Goal: Task Accomplishment & Management: Manage account settings

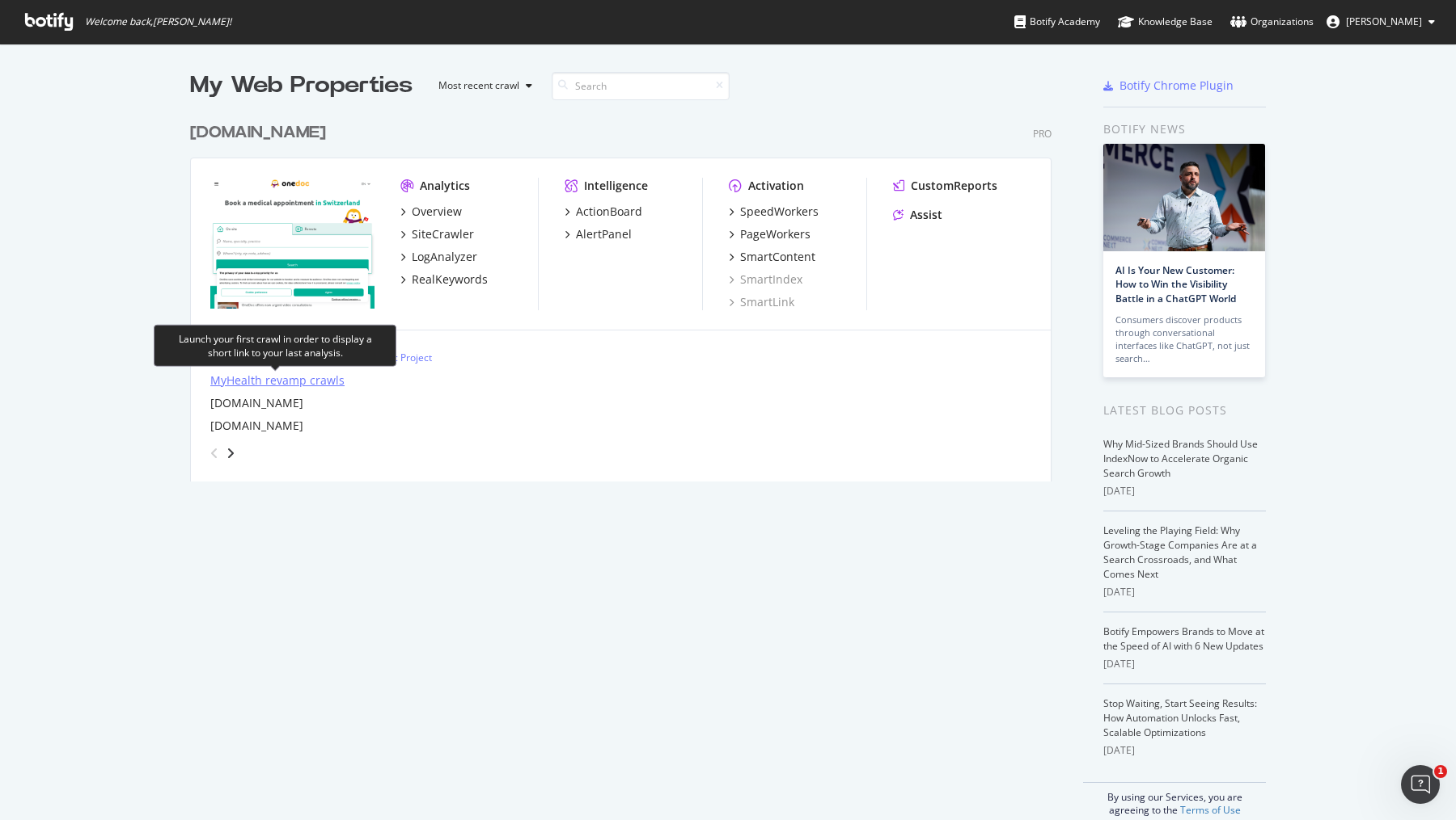
click at [330, 377] on div "MyHealth revamp crawls" at bounding box center [277, 380] width 134 height 16
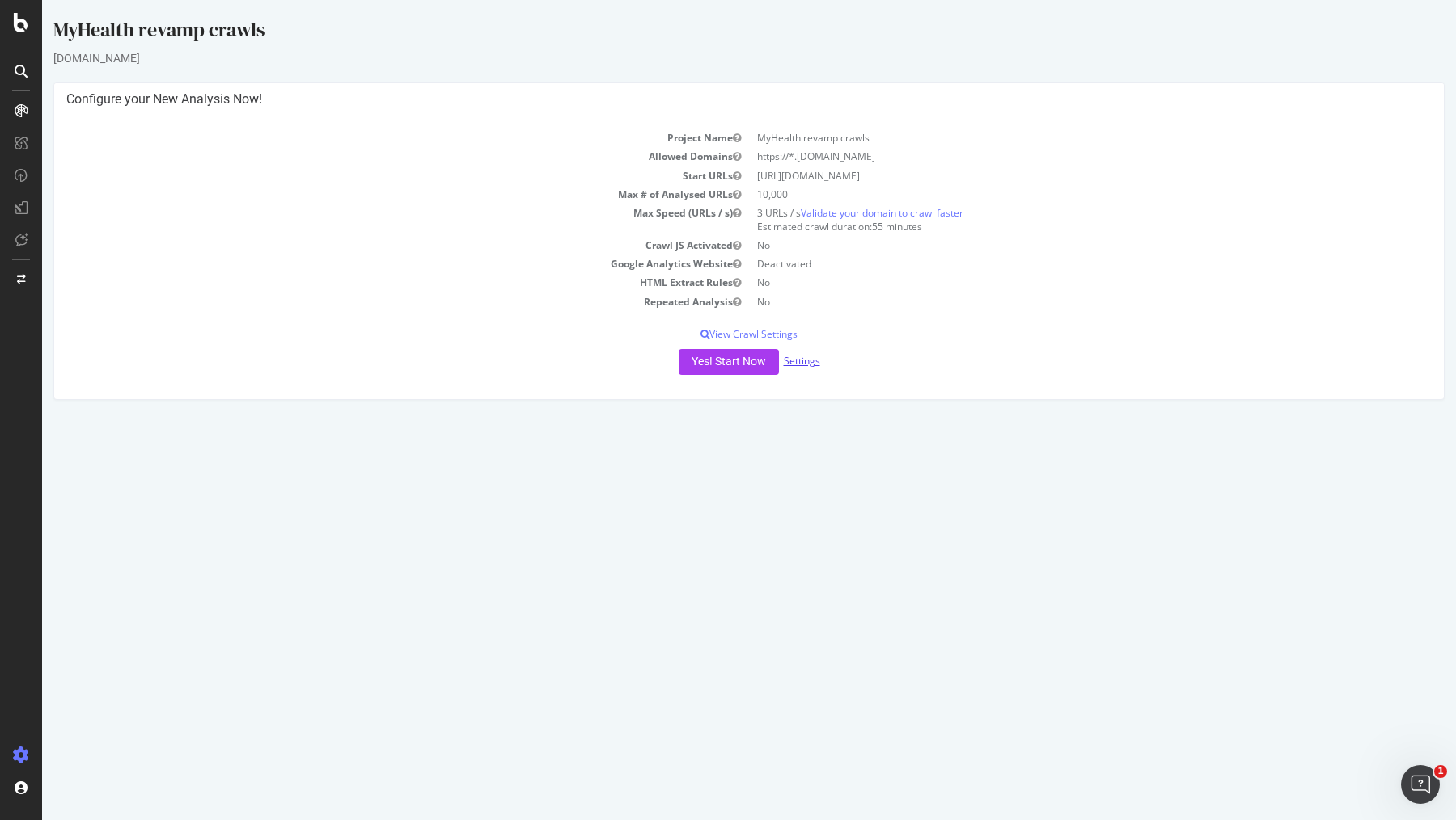
click at [803, 356] on link "Settings" at bounding box center [802, 361] width 36 height 13
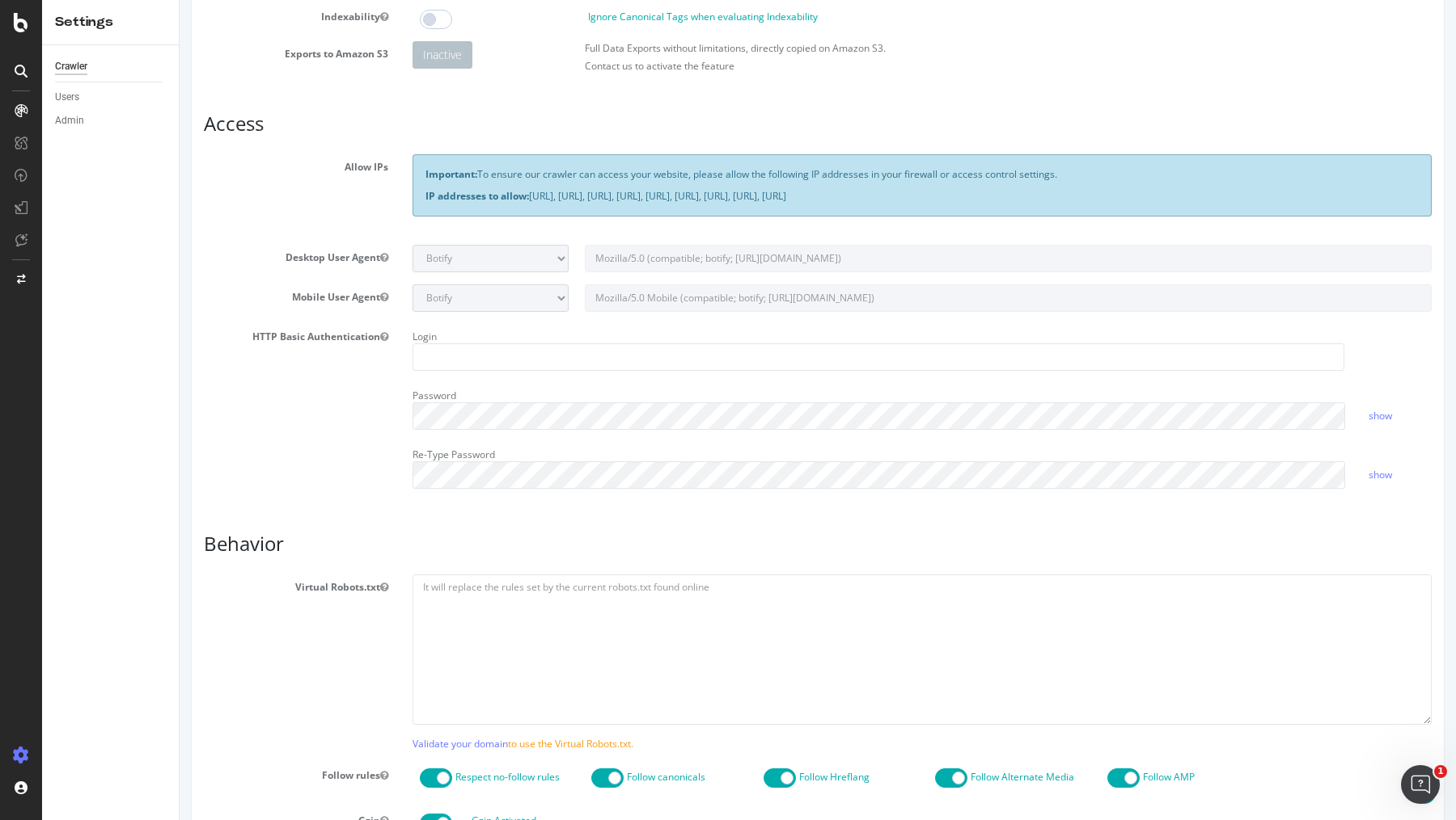
scroll to position [204, 0]
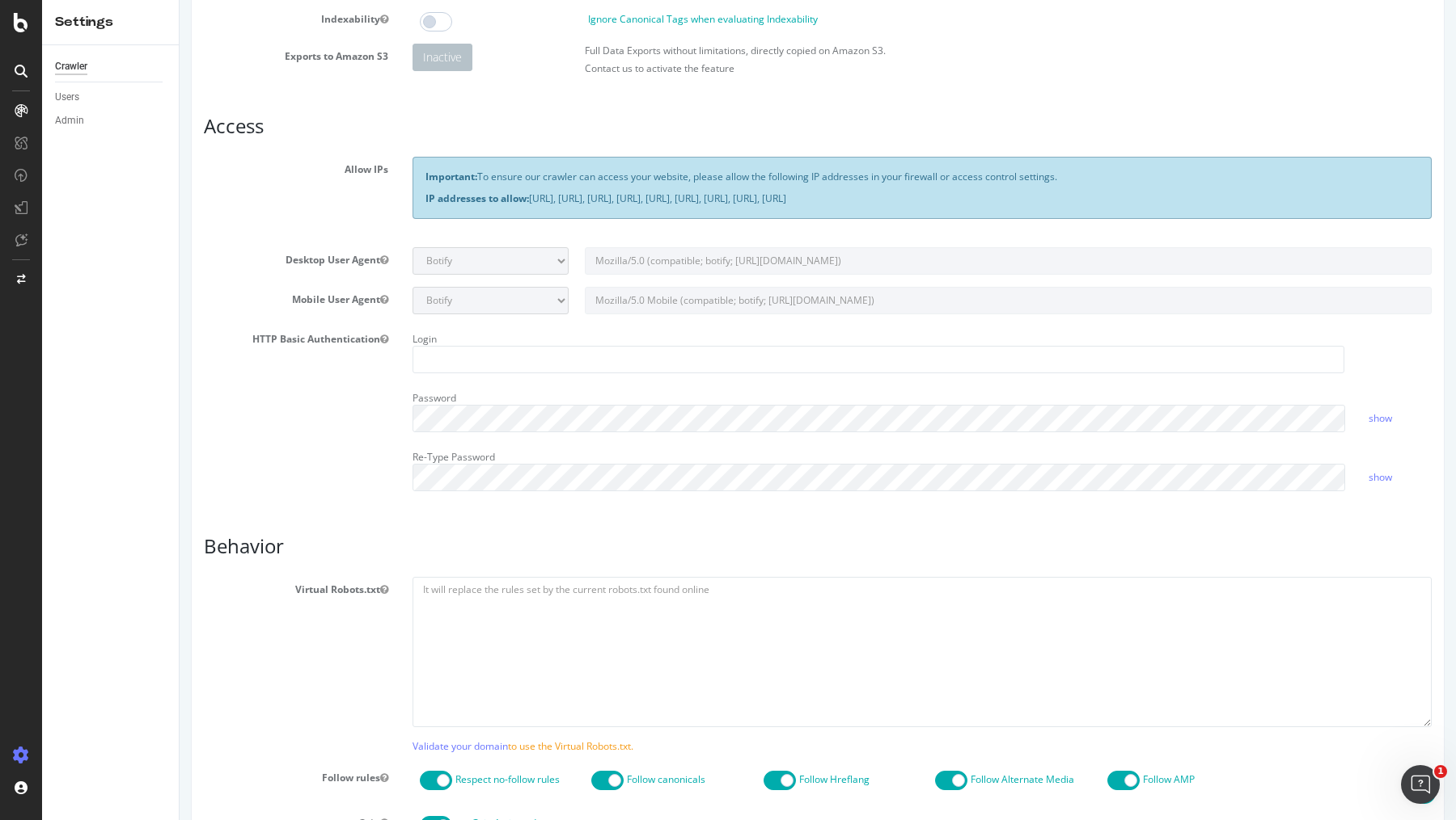
drag, startPoint x: 422, startPoint y: 199, endPoint x: 1230, endPoint y: 199, distance: 808.0
click at [1230, 199] on div "Important: To ensure our crawler can access your website, please allow the foll…" at bounding box center [921, 188] width 1019 height 61
click at [709, 195] on p "IP addresses to allow: [URL], [URL], [URL], [URL], [URL], [URL], [URL], [URL], …" at bounding box center [922, 198] width 993 height 13
click at [1250, 192] on p "IP addresses to allow: [URL], [URL], [URL], [URL], [URL], [URL], [URL], [URL], …" at bounding box center [922, 198] width 993 height 13
drag, startPoint x: 1242, startPoint y: 201, endPoint x: 416, endPoint y: 195, distance: 826.0
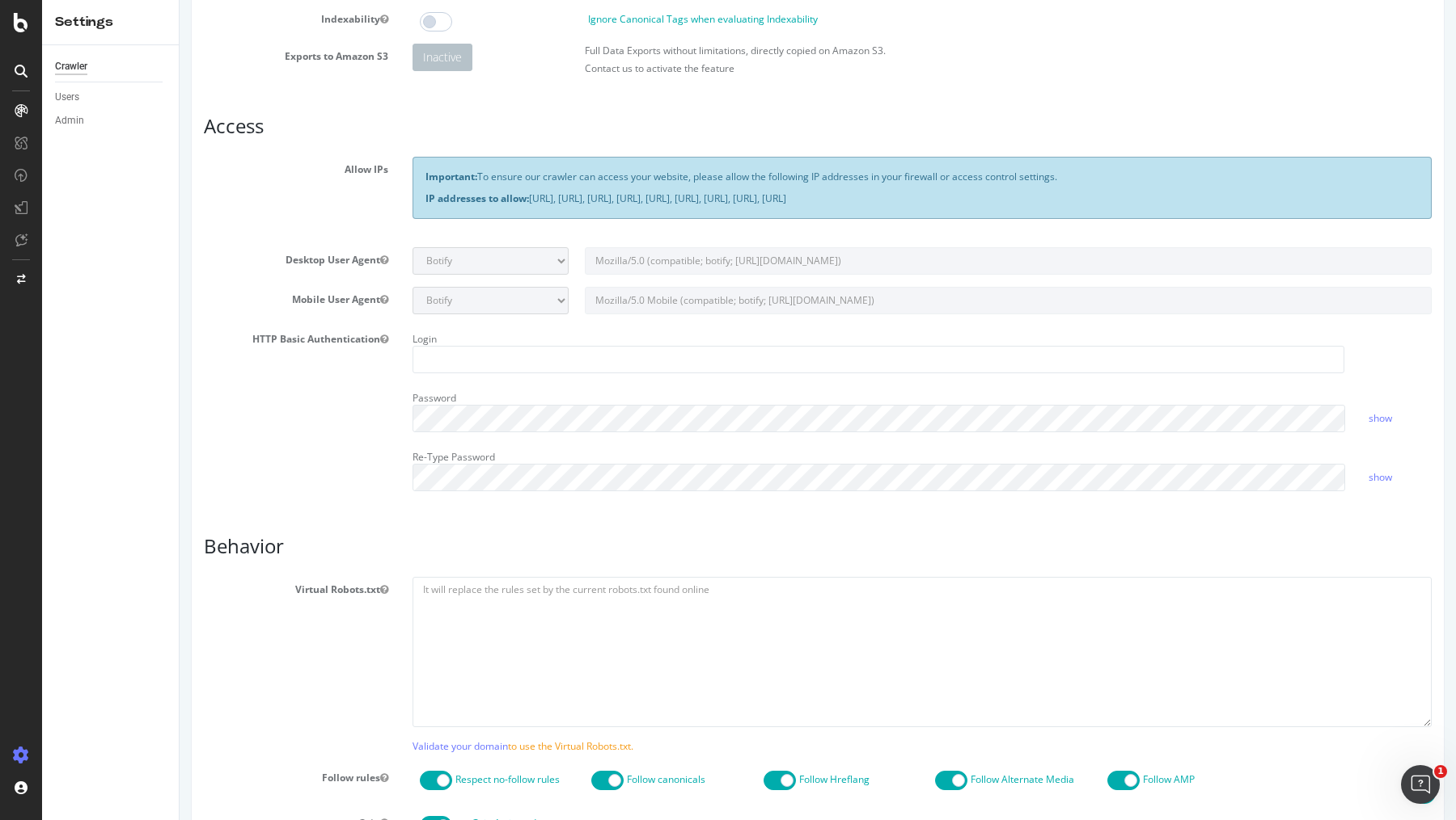
click at [417, 195] on div "Important: To ensure our crawler can access your website, please allow the foll…" at bounding box center [921, 188] width 1019 height 61
copy p "IP addresses to allow: [URL], [URL], [URL], [URL], [URL], [URL], [URL], [URL], …"
